Goal: Task Accomplishment & Management: Manage account settings

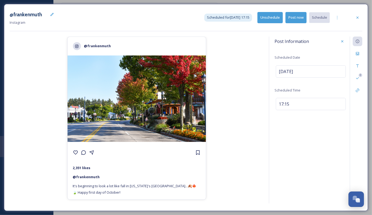
click at [358, 22] on div "@frankenmuth Instagram Scheduled for [DATE] 17:15 Unschedule Post now Schedule" at bounding box center [186, 18] width 353 height 16
click at [358, 19] on icon at bounding box center [357, 17] width 4 height 4
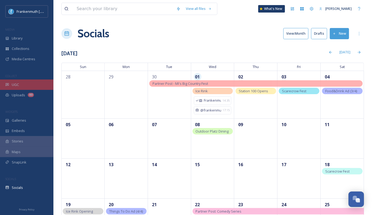
click at [18, 89] on div "UGC" at bounding box center [26, 85] width 53 height 10
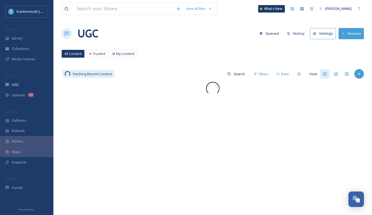
click at [18, 89] on div "UGC" at bounding box center [26, 85] width 53 height 10
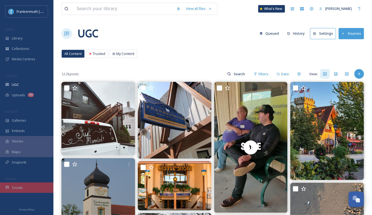
click at [33, 187] on div "Socials" at bounding box center [26, 188] width 53 height 10
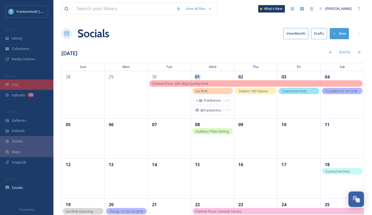
click at [31, 85] on div "UGC" at bounding box center [26, 85] width 53 height 10
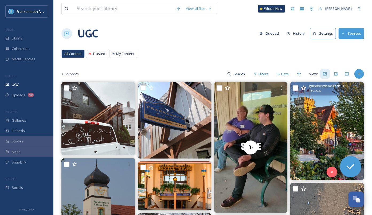
click at [315, 121] on img at bounding box center [327, 131] width 74 height 98
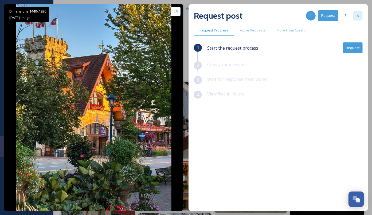
click at [359, 18] on div at bounding box center [358, 16] width 10 height 10
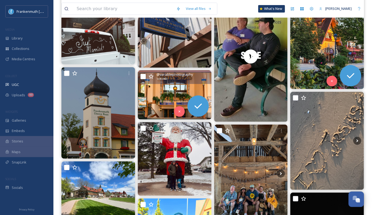
scroll to position [113, 0]
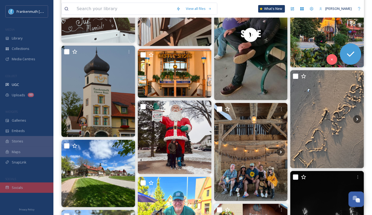
click at [30, 191] on div "Socials" at bounding box center [26, 188] width 53 height 10
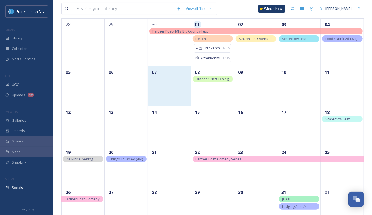
scroll to position [53, 0]
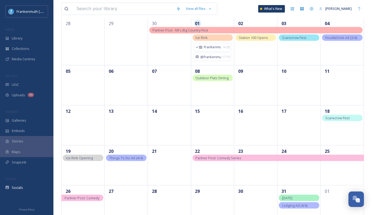
click at [98, 157] on div "Ice Rink Opening" at bounding box center [83, 158] width 41 height 6
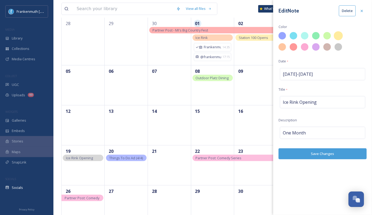
click at [339, 38] on div at bounding box center [338, 36] width 9 height 9
click at [309, 153] on button "Save Changes" at bounding box center [322, 153] width 88 height 11
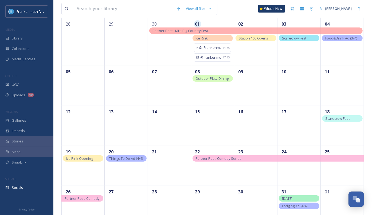
scroll to position [54, 0]
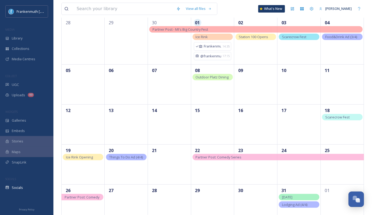
click at [79, 156] on span "Ice Rink Opening" at bounding box center [79, 157] width 27 height 5
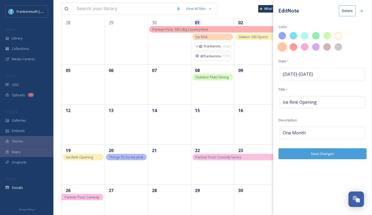
click at [285, 48] on div at bounding box center [282, 47] width 9 height 9
click at [302, 154] on button "Save Changes" at bounding box center [322, 153] width 88 height 11
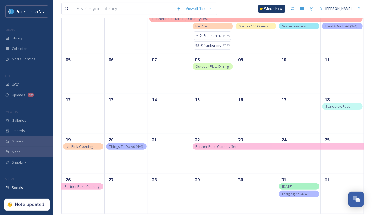
scroll to position [68, 0]
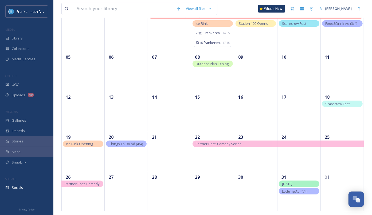
click at [287, 184] on span "[DATE]" at bounding box center [287, 184] width 10 height 5
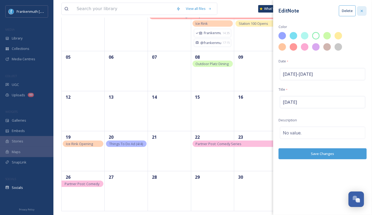
click at [363, 13] on div at bounding box center [362, 11] width 10 height 10
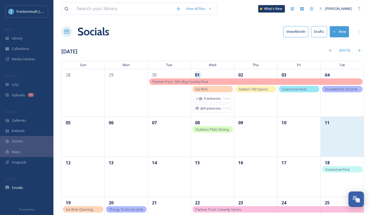
scroll to position [0, 0]
